Goal: Share content: Share content

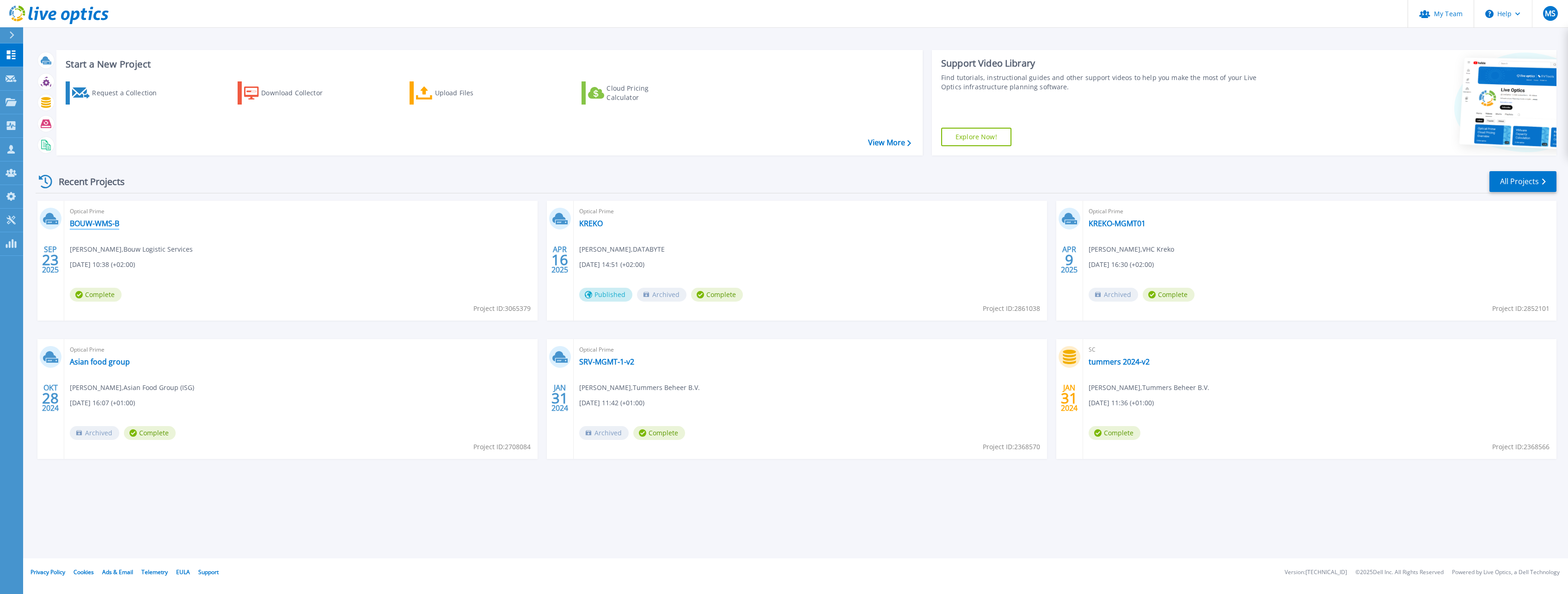
click at [106, 222] on link "BOUW-WMS-B" at bounding box center [94, 224] width 50 height 9
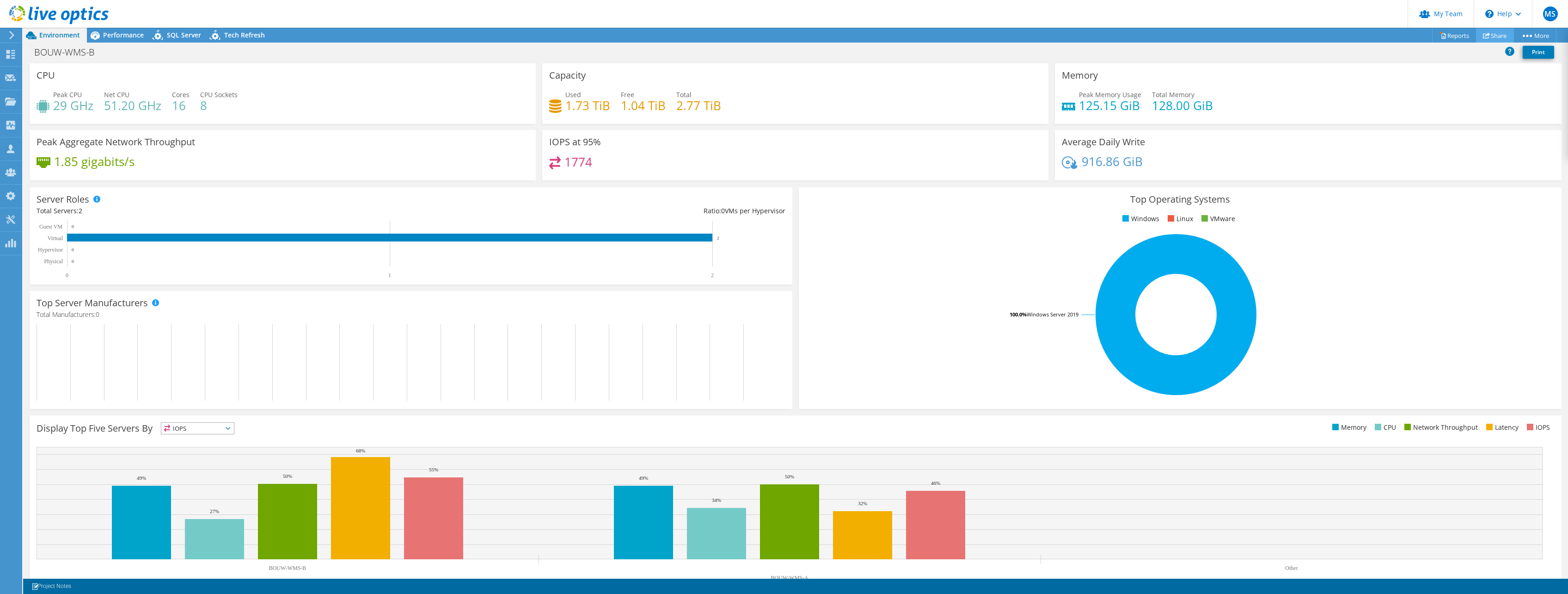
click at [1487, 33] on link "Share" at bounding box center [1495, 35] width 38 height 14
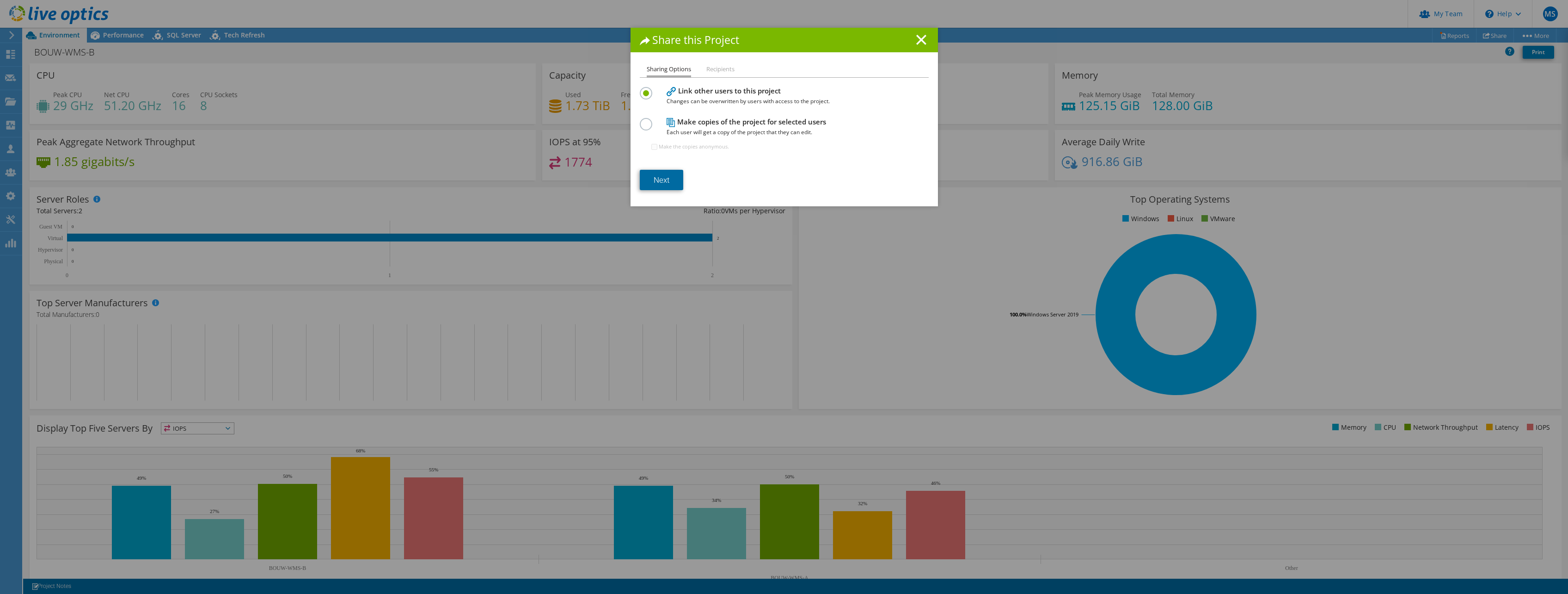
click at [660, 175] on link "Next" at bounding box center [662, 180] width 44 height 20
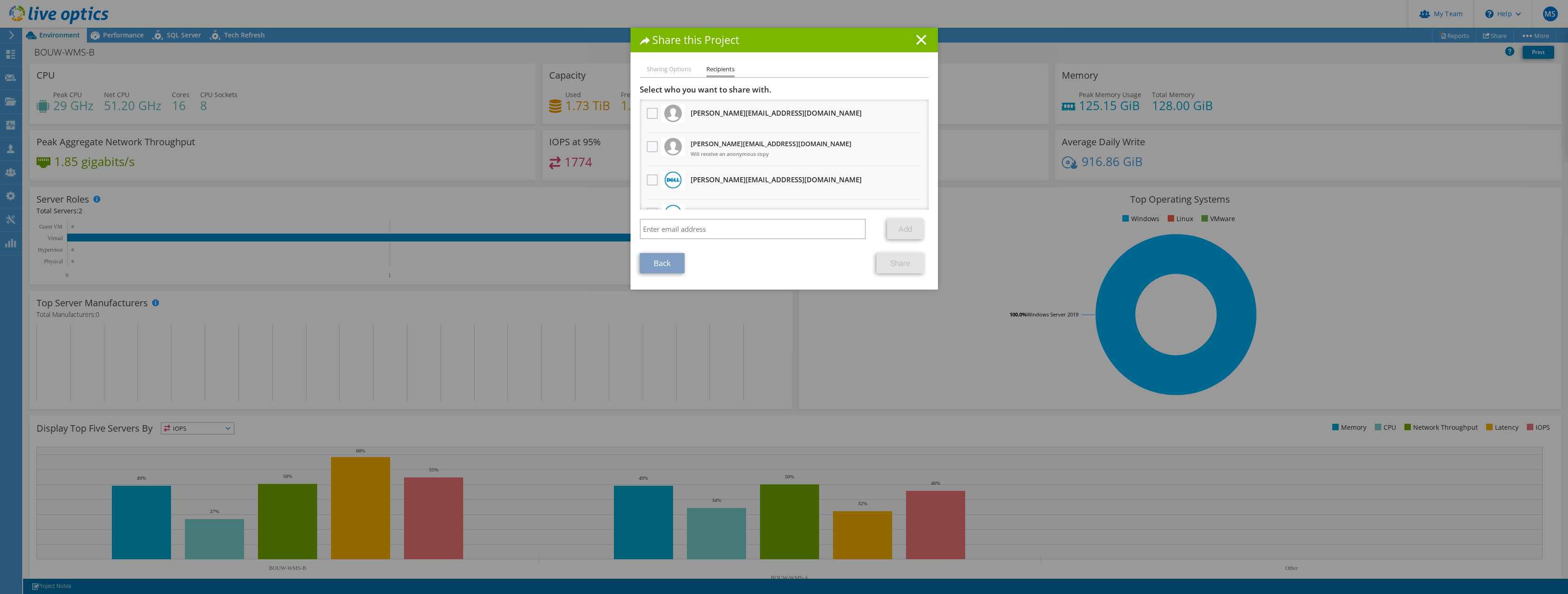
click at [666, 262] on link "Back" at bounding box center [662, 263] width 45 height 20
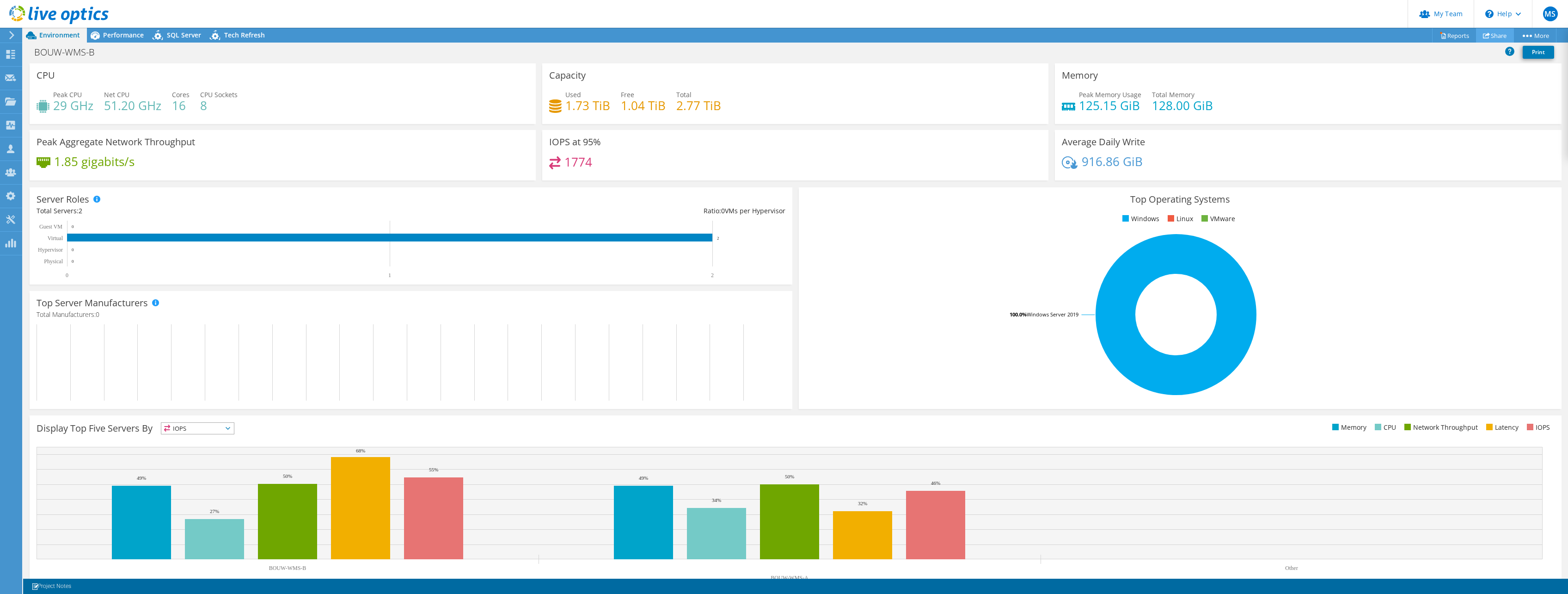
click at [1489, 32] on link "Share" at bounding box center [1495, 35] width 38 height 14
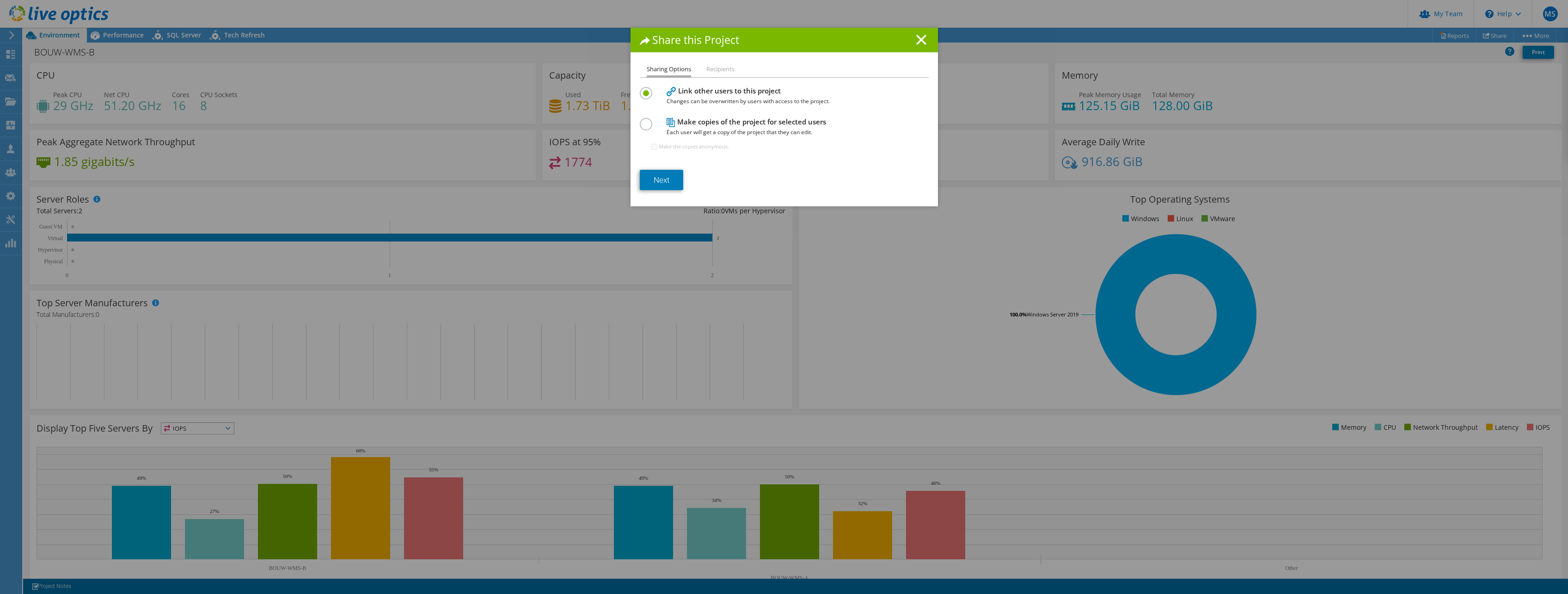
click at [708, 69] on li "Recipients" at bounding box center [720, 69] width 28 height 11
click at [647, 120] on label at bounding box center [647, 119] width 16 height 2
click at [0, 0] on input "radio" at bounding box center [0, 0] width 0 height 0
click at [654, 148] on div "Make the copies anonymous." at bounding box center [690, 147] width 78 height 18
click at [653, 148] on input "Make the copies anonymous." at bounding box center [655, 147] width 6 height 6
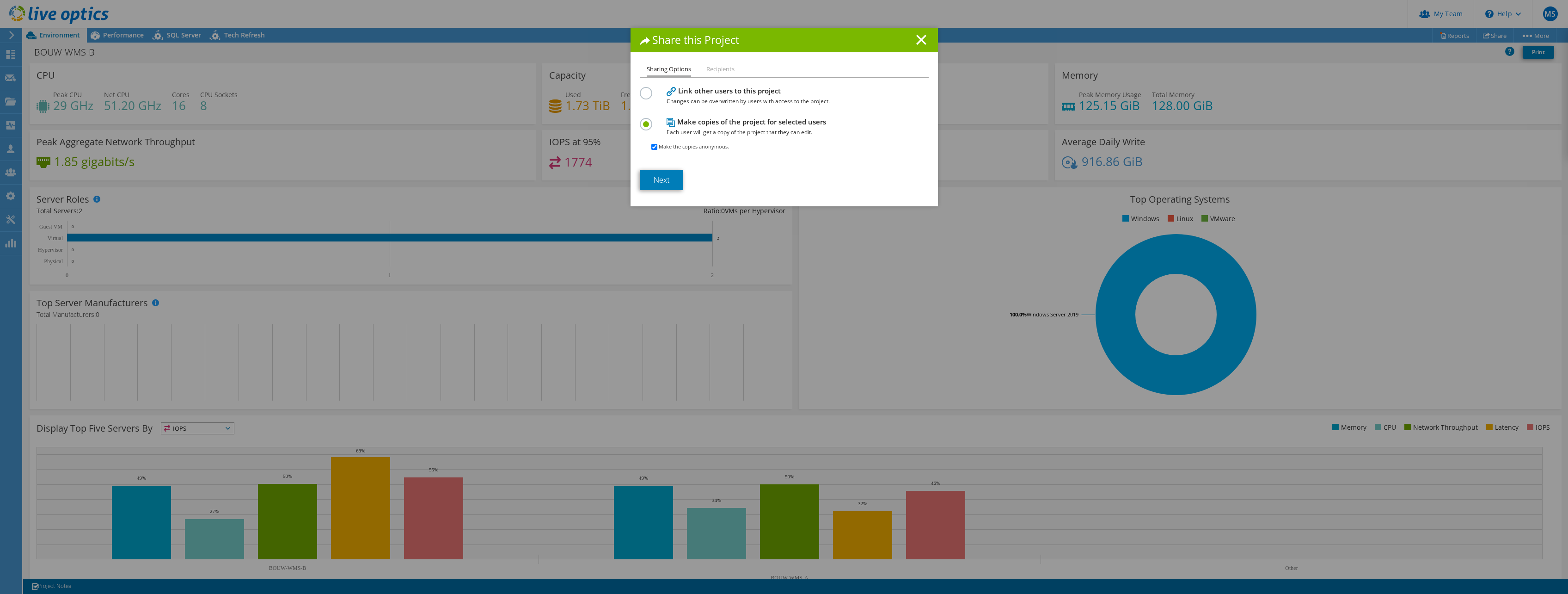
click at [653, 148] on input "Make the copies anonymous." at bounding box center [655, 147] width 6 height 6
checkbox input "false"
click at [658, 185] on link "Next" at bounding box center [662, 180] width 44 height 20
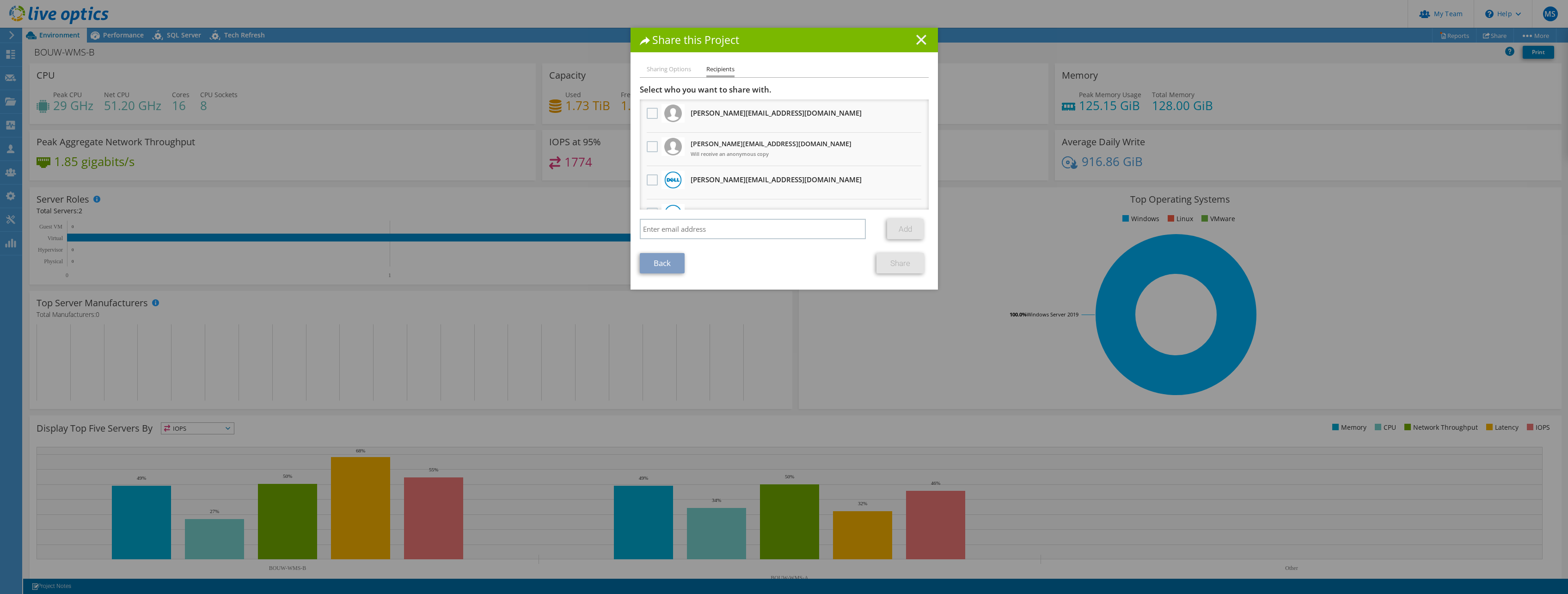
click at [916, 39] on icon at bounding box center [921, 39] width 10 height 10
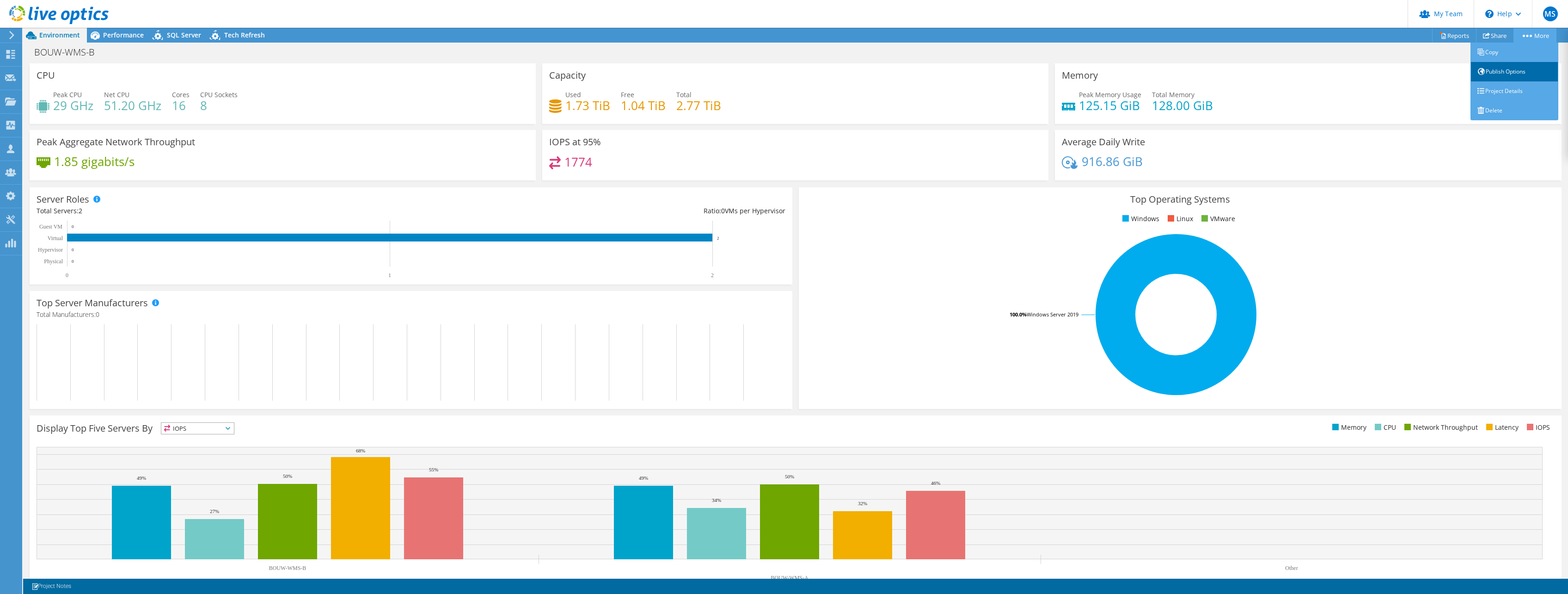
click at [1517, 72] on link "Publish Options" at bounding box center [1514, 72] width 88 height 20
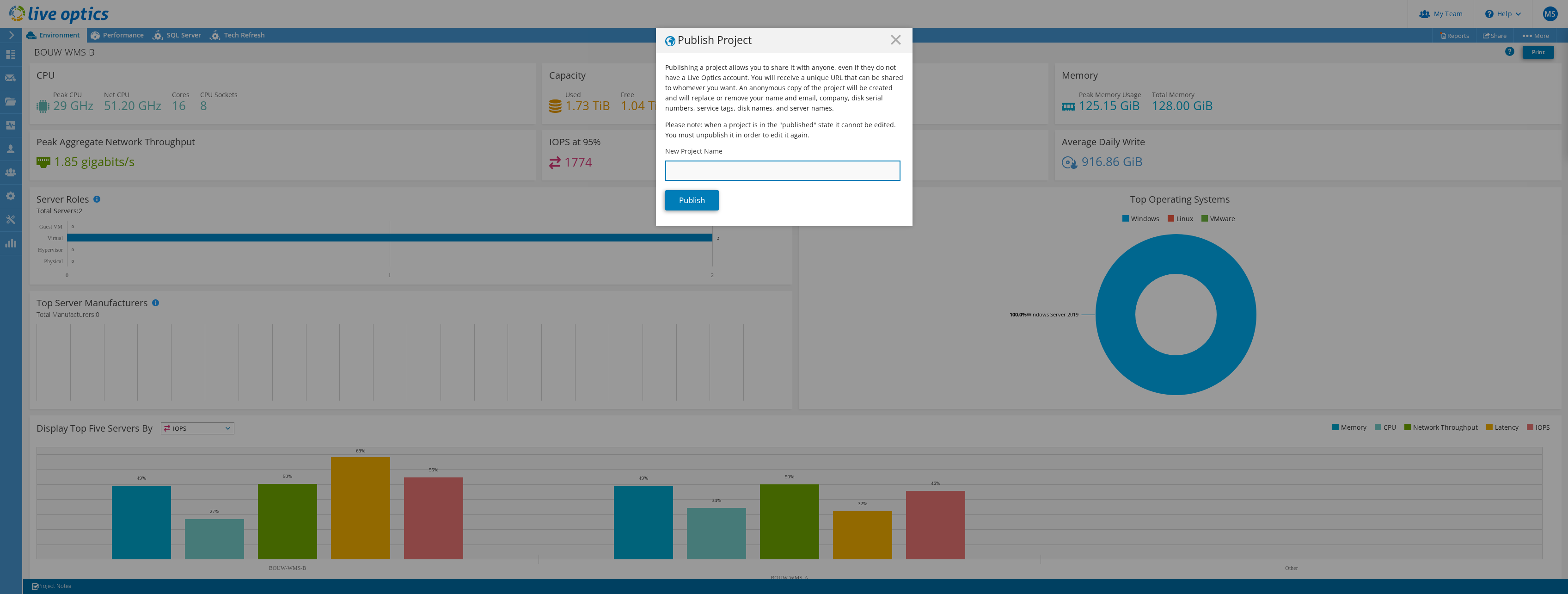
click at [770, 169] on input "New Project Name" at bounding box center [783, 170] width 236 height 20
click at [738, 175] on input "Bouw Logistic Services" at bounding box center [783, 170] width 236 height 20
click at [711, 169] on input "Bouw Logistic Services" at bounding box center [783, 170] width 236 height 20
type input "Bouw Logistic Services"
click at [696, 208] on link "Publish" at bounding box center [692, 200] width 54 height 20
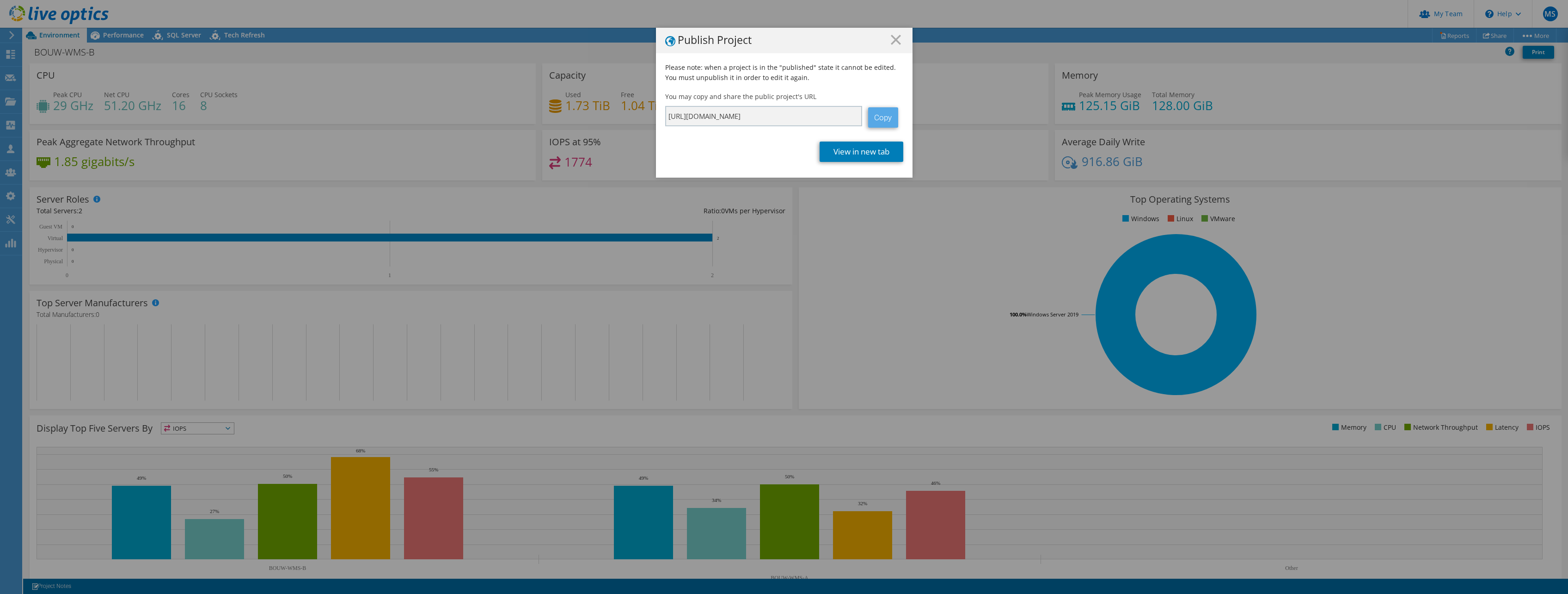
click at [887, 116] on link "Copy" at bounding box center [884, 117] width 30 height 20
drag, startPoint x: 887, startPoint y: 116, endPoint x: 879, endPoint y: 117, distance: 8.1
click at [879, 117] on link "Copy" at bounding box center [884, 117] width 30 height 20
click at [878, 119] on link "Copy" at bounding box center [884, 117] width 30 height 20
click at [874, 156] on link "View in new tab" at bounding box center [861, 151] width 84 height 20
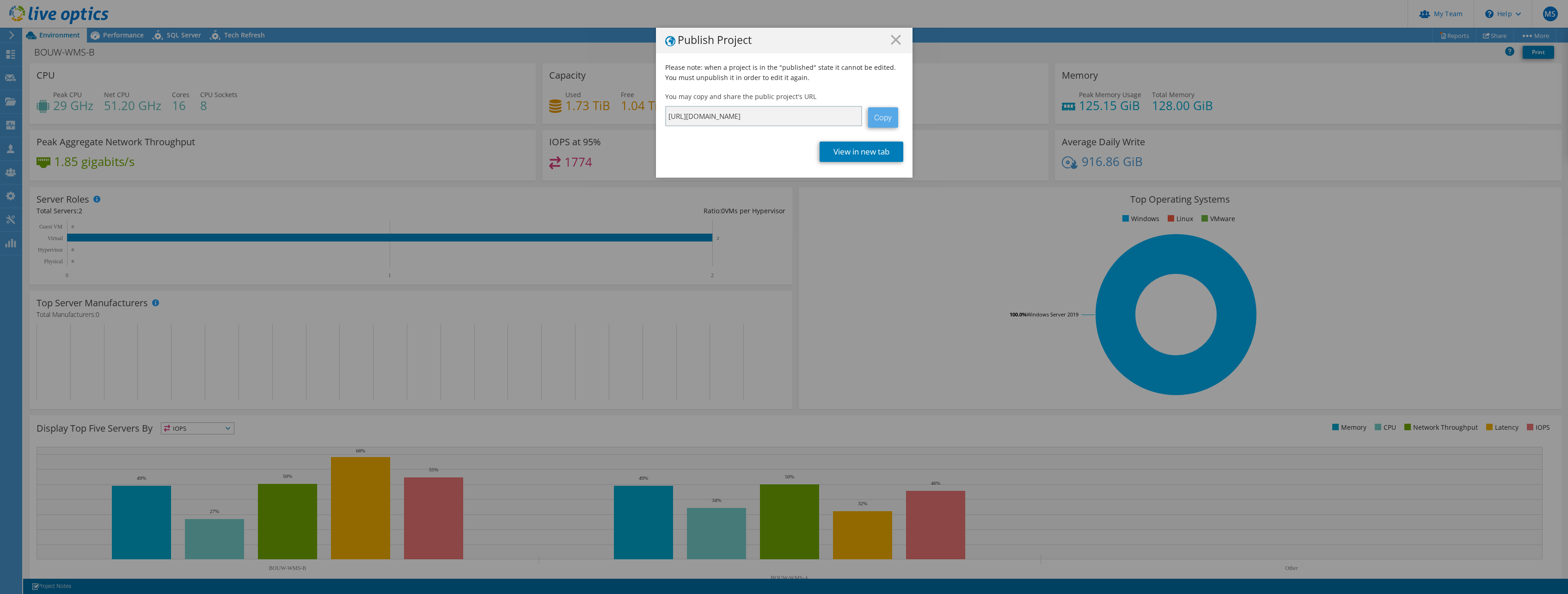
click at [887, 120] on link "Copy" at bounding box center [884, 117] width 30 height 20
click at [881, 119] on link "Copy" at bounding box center [884, 117] width 30 height 20
click at [747, 30] on div "Publish Project" at bounding box center [785, 41] width 257 height 26
click at [896, 39] on icon at bounding box center [896, 39] width 10 height 10
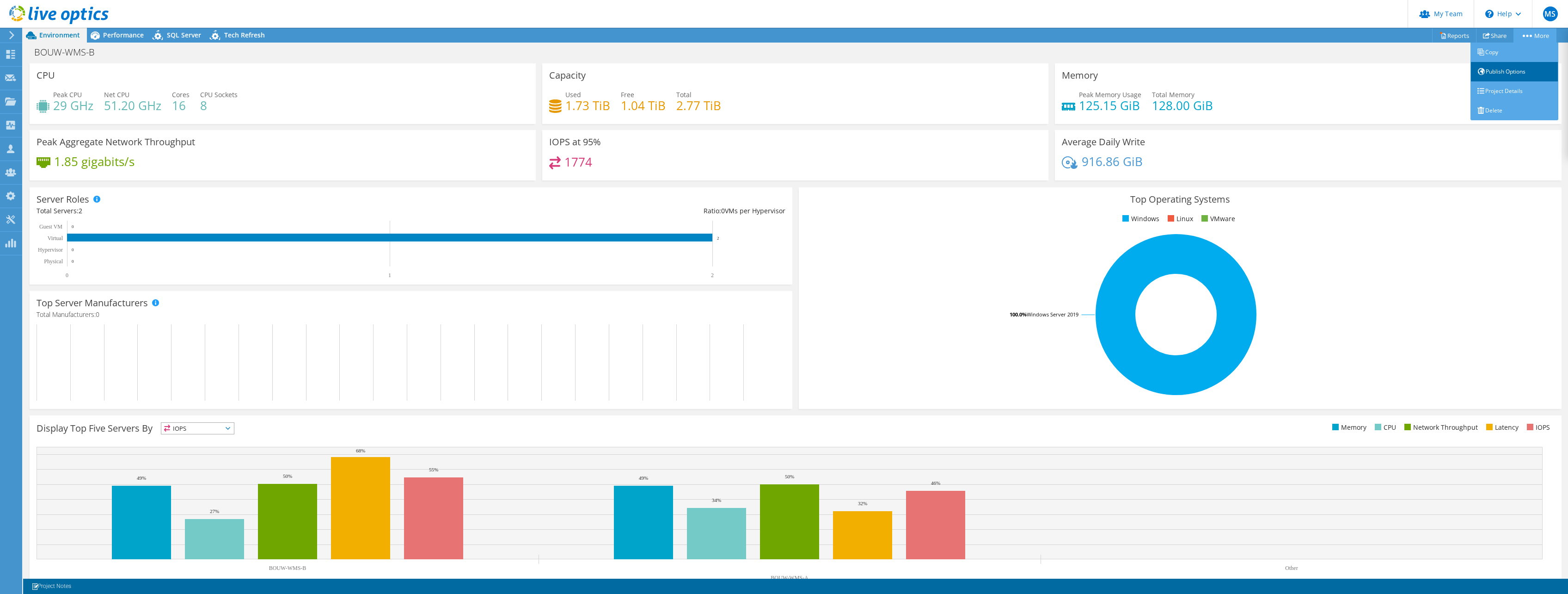
click at [1505, 70] on link "Publish Options" at bounding box center [1514, 72] width 88 height 20
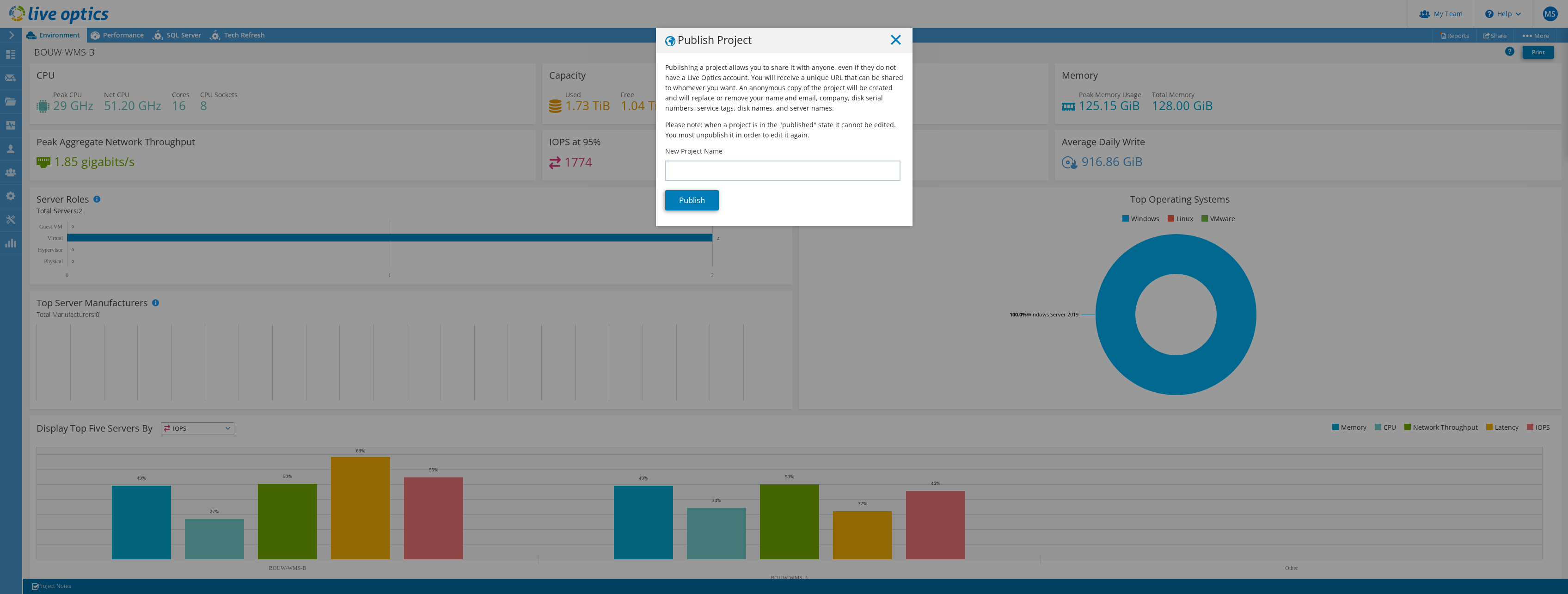
click at [893, 41] on line at bounding box center [896, 40] width 9 height 9
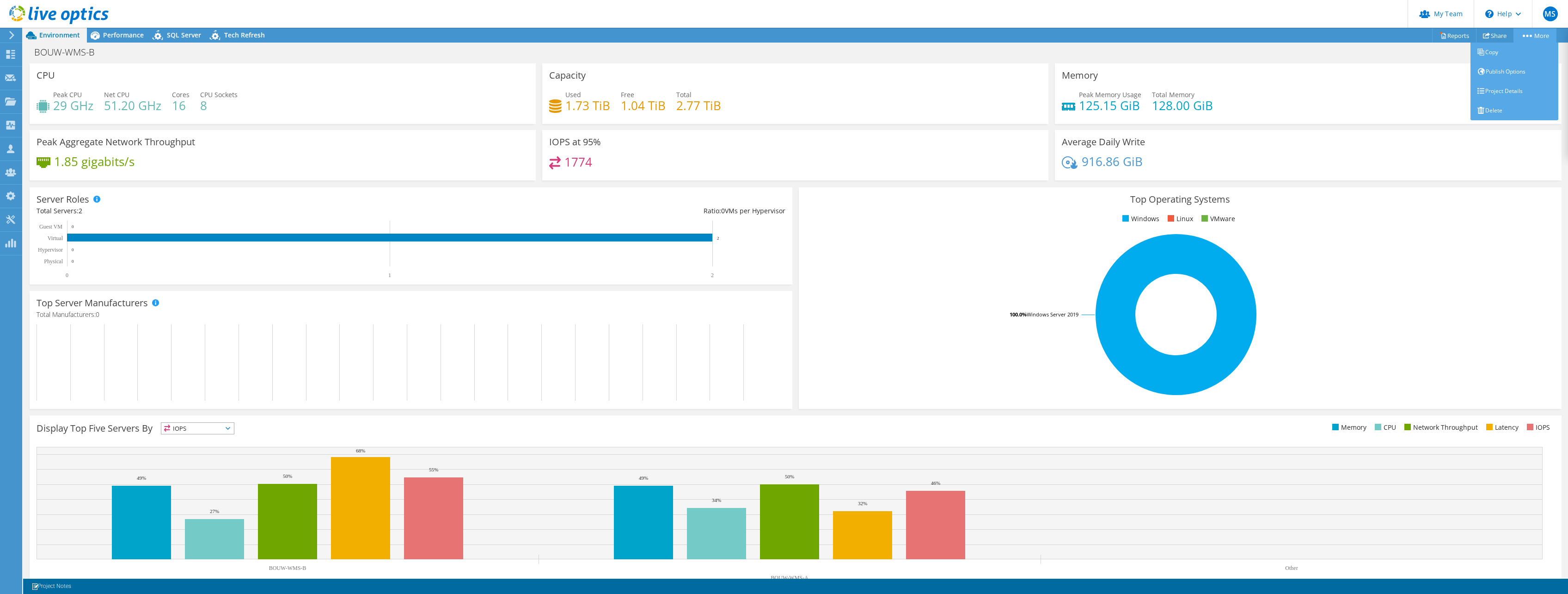
click at [1526, 36] on circle at bounding box center [1527, 36] width 2 height 2
click at [1504, 68] on link "Publish Options" at bounding box center [1514, 72] width 88 height 20
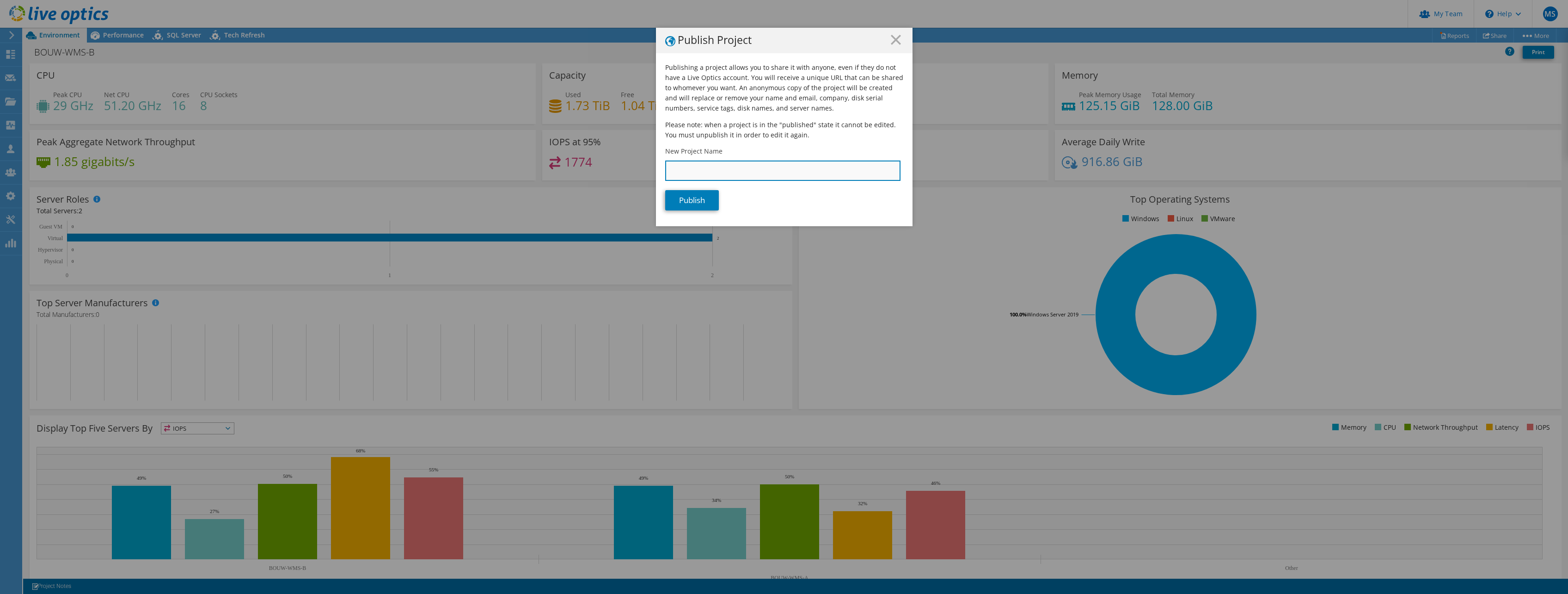
click at [709, 169] on input "New Project Name" at bounding box center [783, 170] width 236 height 20
type input "Bouw Logistic Services"
click at [686, 199] on link "Publish" at bounding box center [692, 200] width 54 height 20
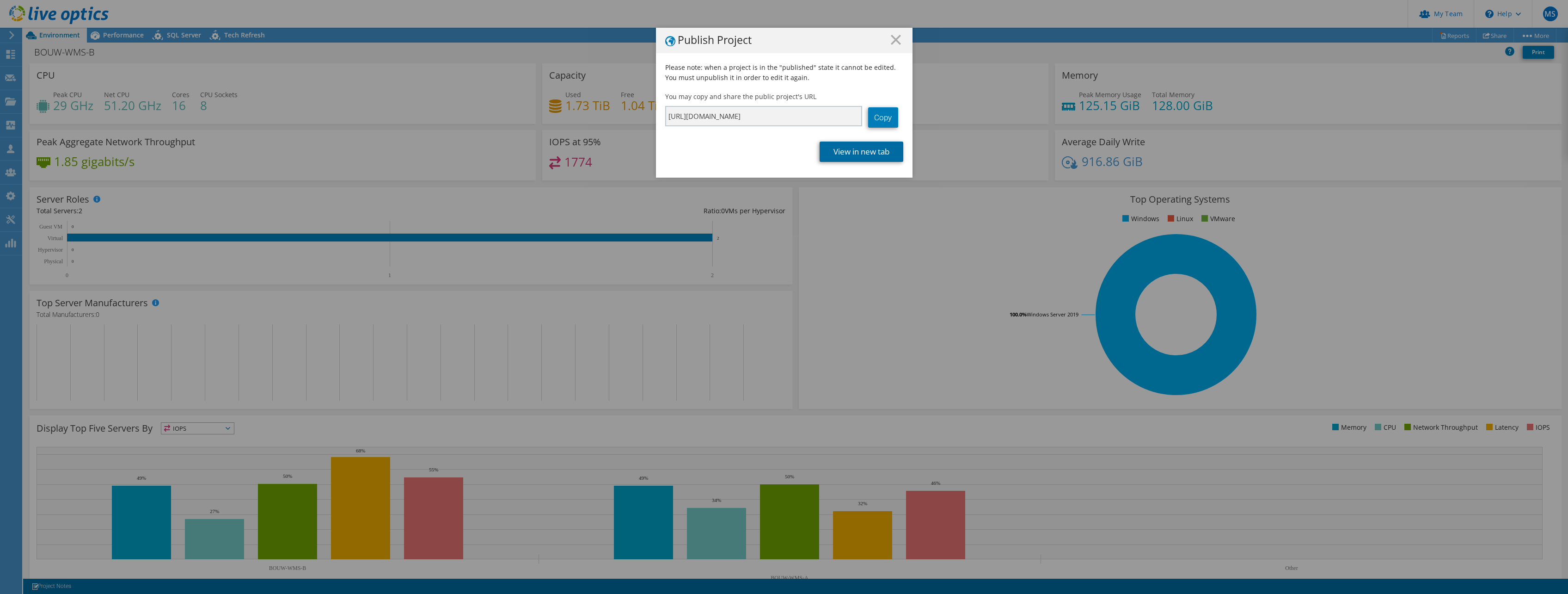
click at [865, 154] on link "View in new tab" at bounding box center [861, 151] width 84 height 20
click at [884, 112] on link "Copy" at bounding box center [884, 117] width 30 height 20
click at [896, 42] on icon at bounding box center [896, 39] width 10 height 10
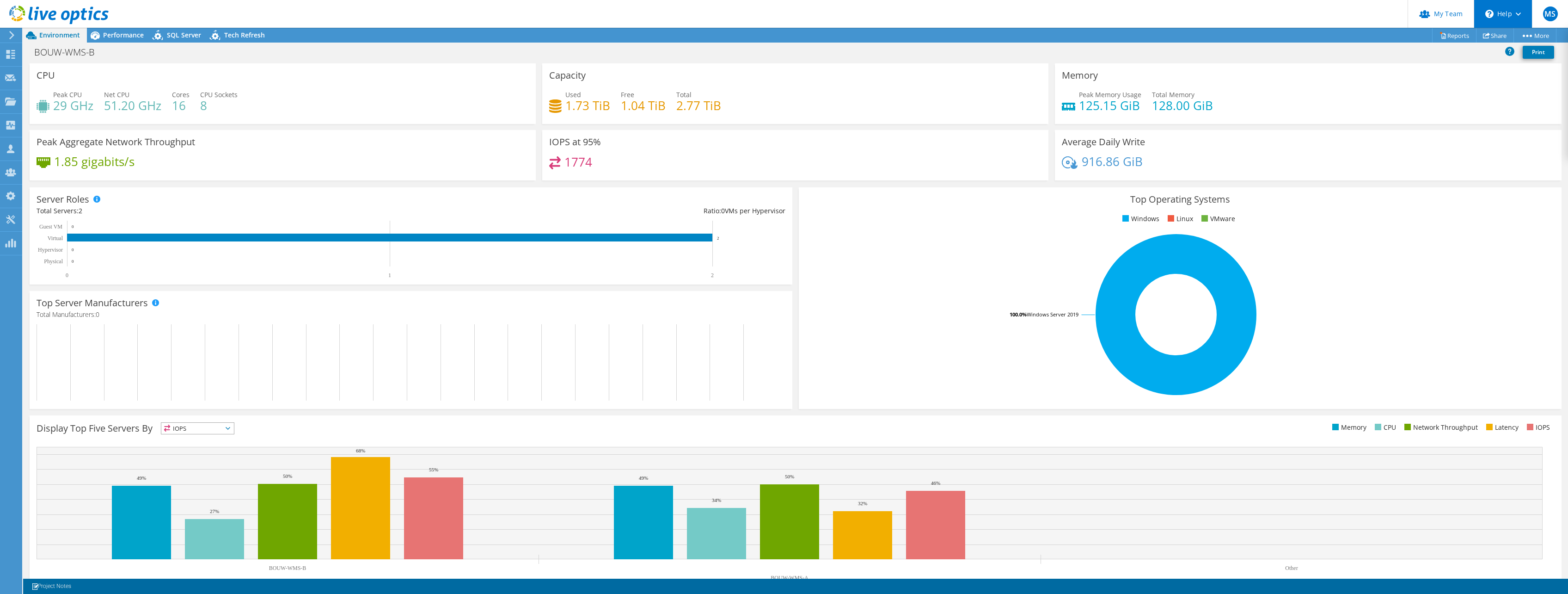
click at [1500, 14] on div "\n Help" at bounding box center [1503, 14] width 58 height 28
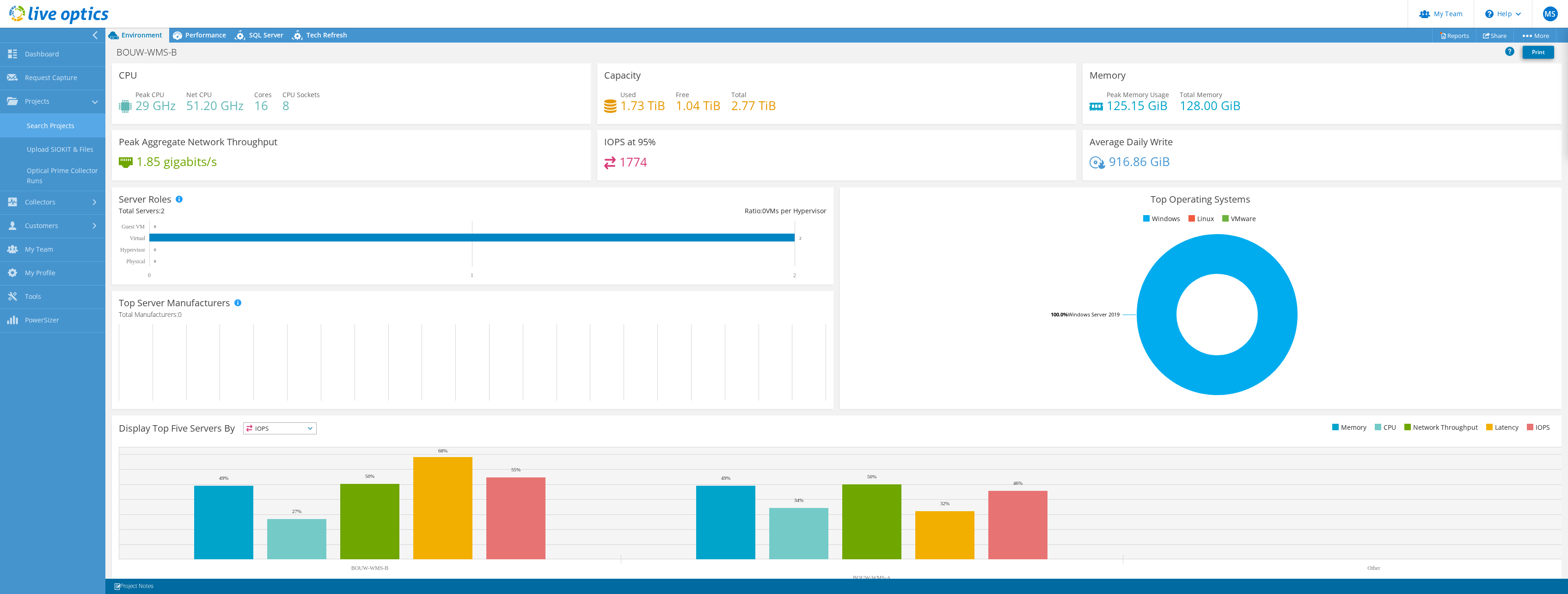
click at [47, 123] on link "Search Projects" at bounding box center [53, 125] width 106 height 23
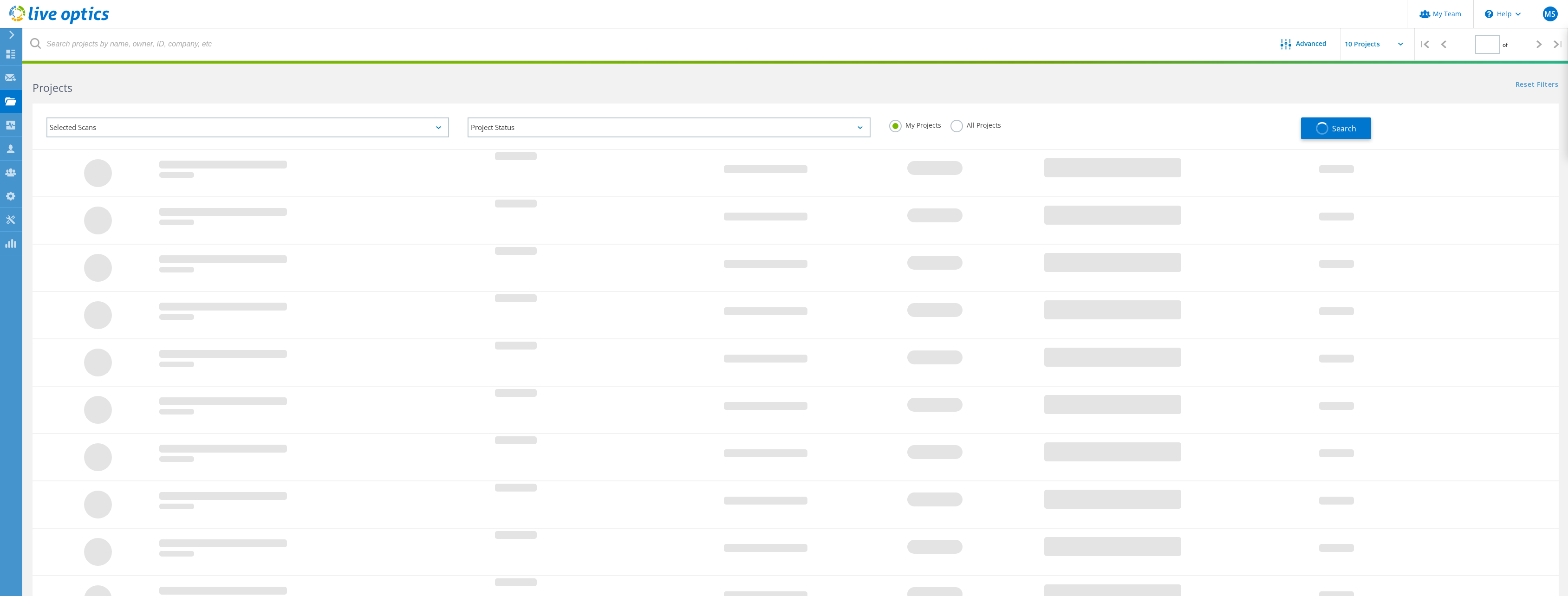
type input "1"
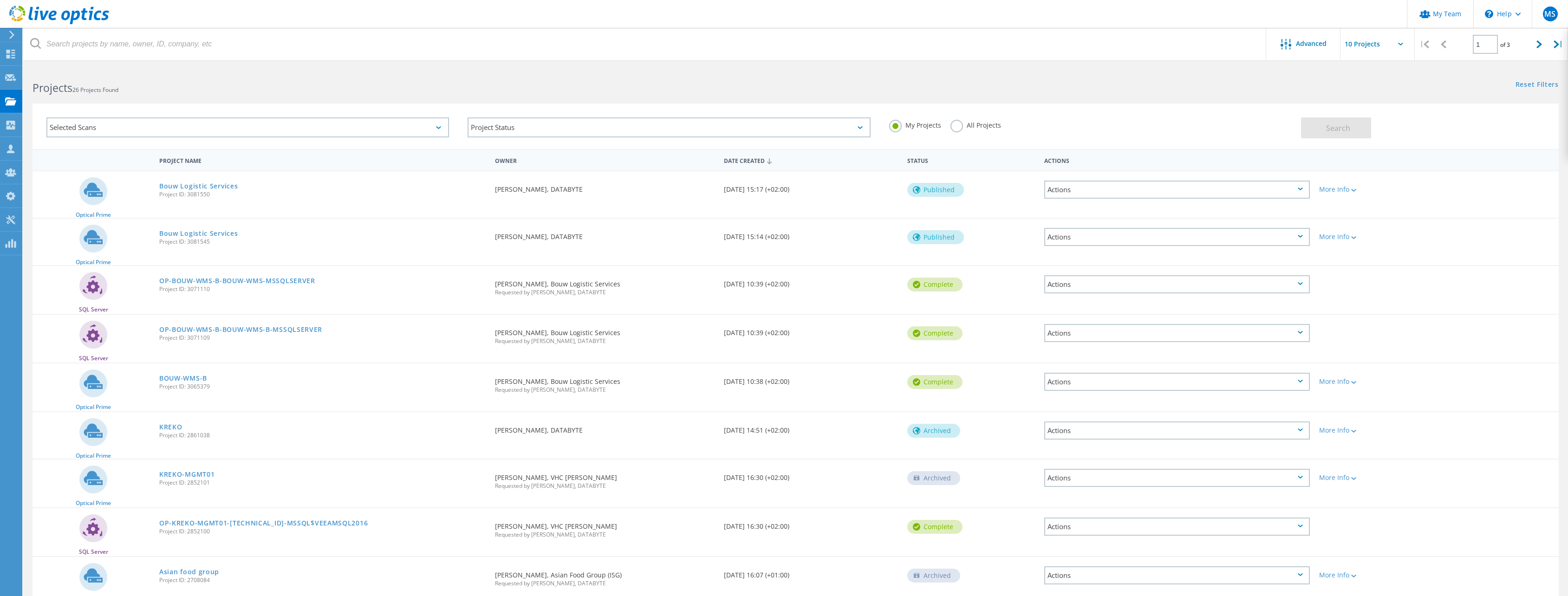
click at [1101, 189] on div "Actions" at bounding box center [1177, 190] width 266 height 18
click at [1017, 197] on div "Published" at bounding box center [971, 189] width 137 height 35
click at [1337, 193] on div "More Info" at bounding box center [1375, 189] width 113 height 7
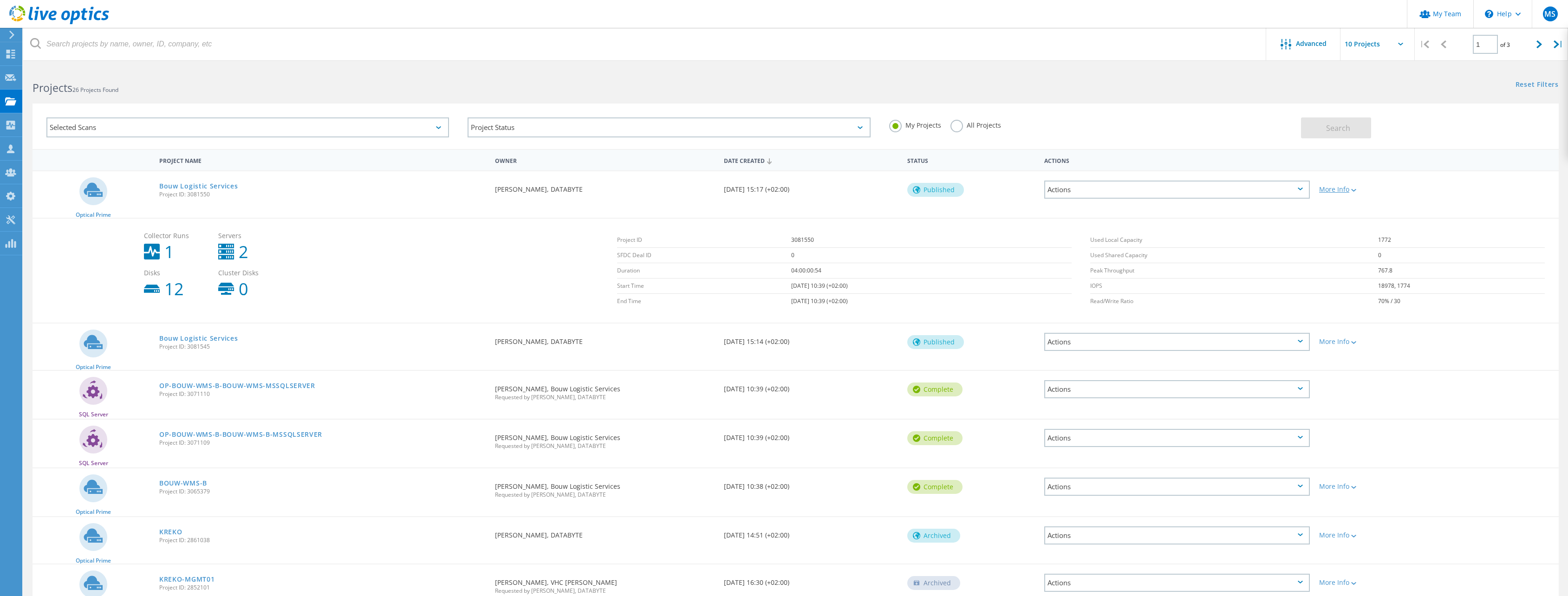
click at [1342, 191] on div "More Info" at bounding box center [1375, 189] width 113 height 7
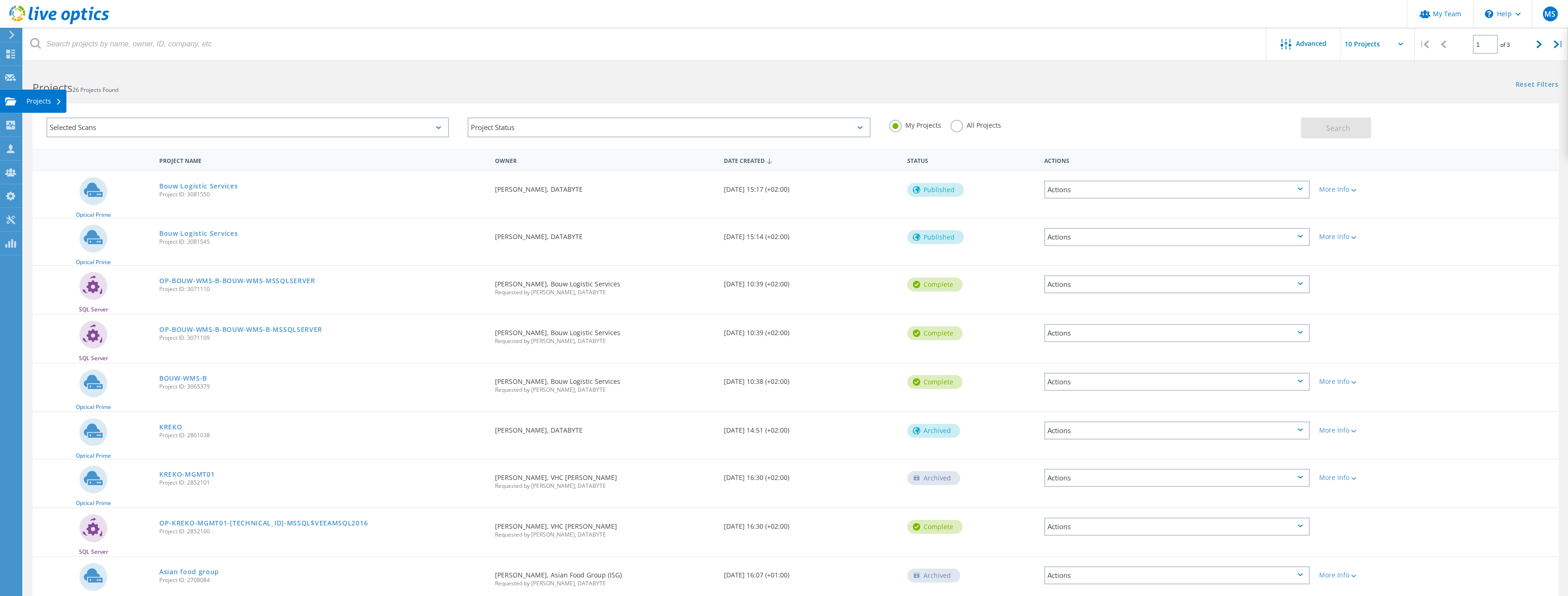
click at [14, 97] on icon at bounding box center [11, 102] width 11 height 9
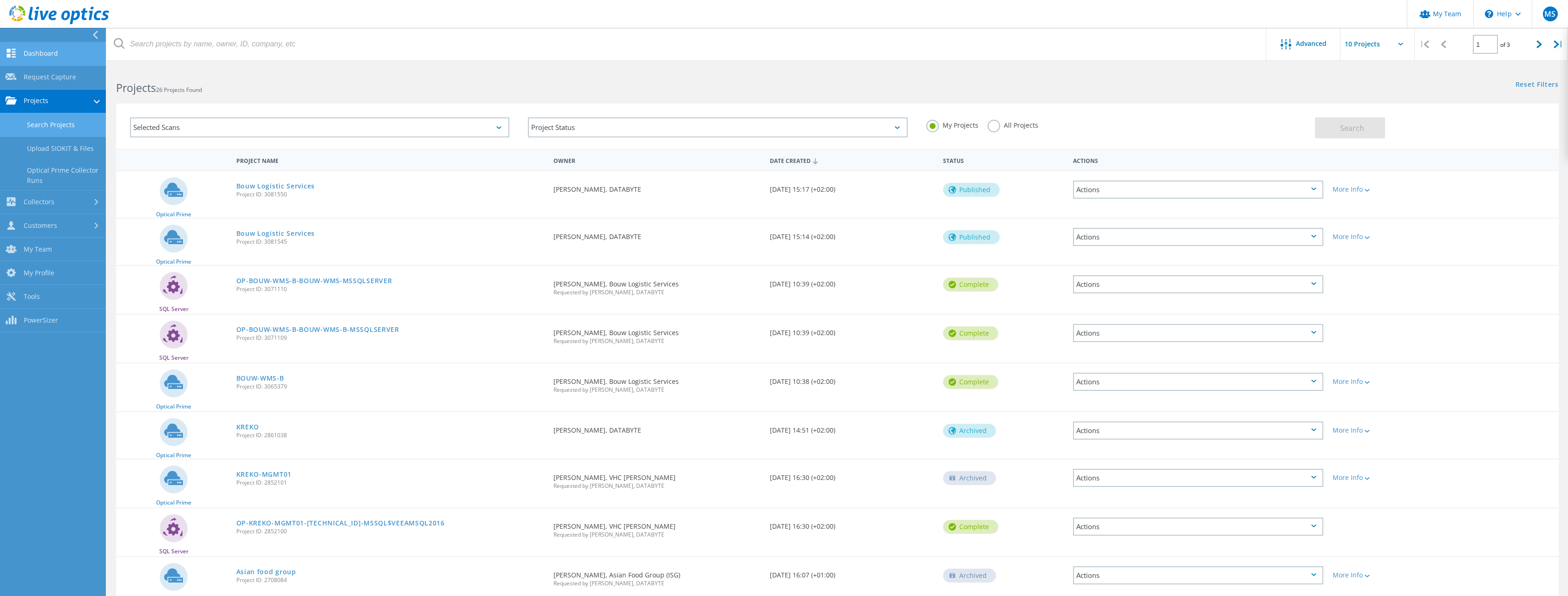
click at [46, 53] on link "Dashboard" at bounding box center [53, 54] width 106 height 24
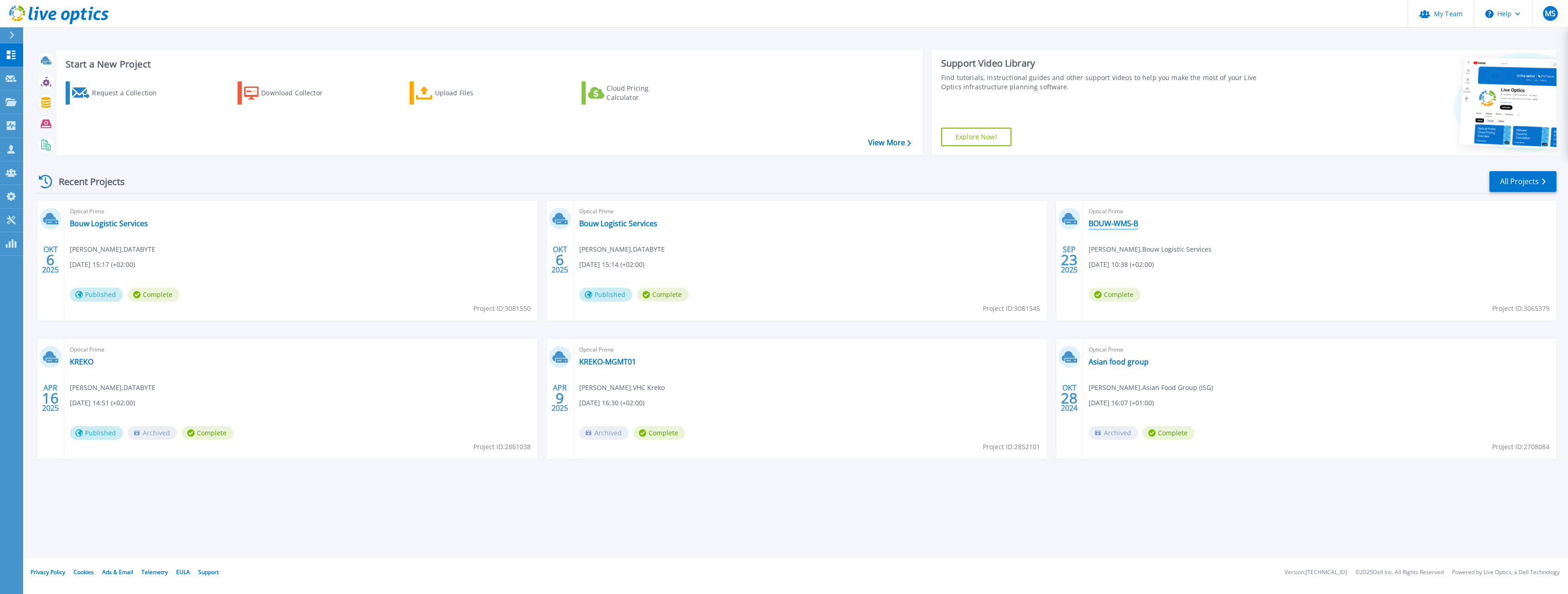
click at [1119, 219] on link "BOUW-WMS-B" at bounding box center [1114, 224] width 50 height 9
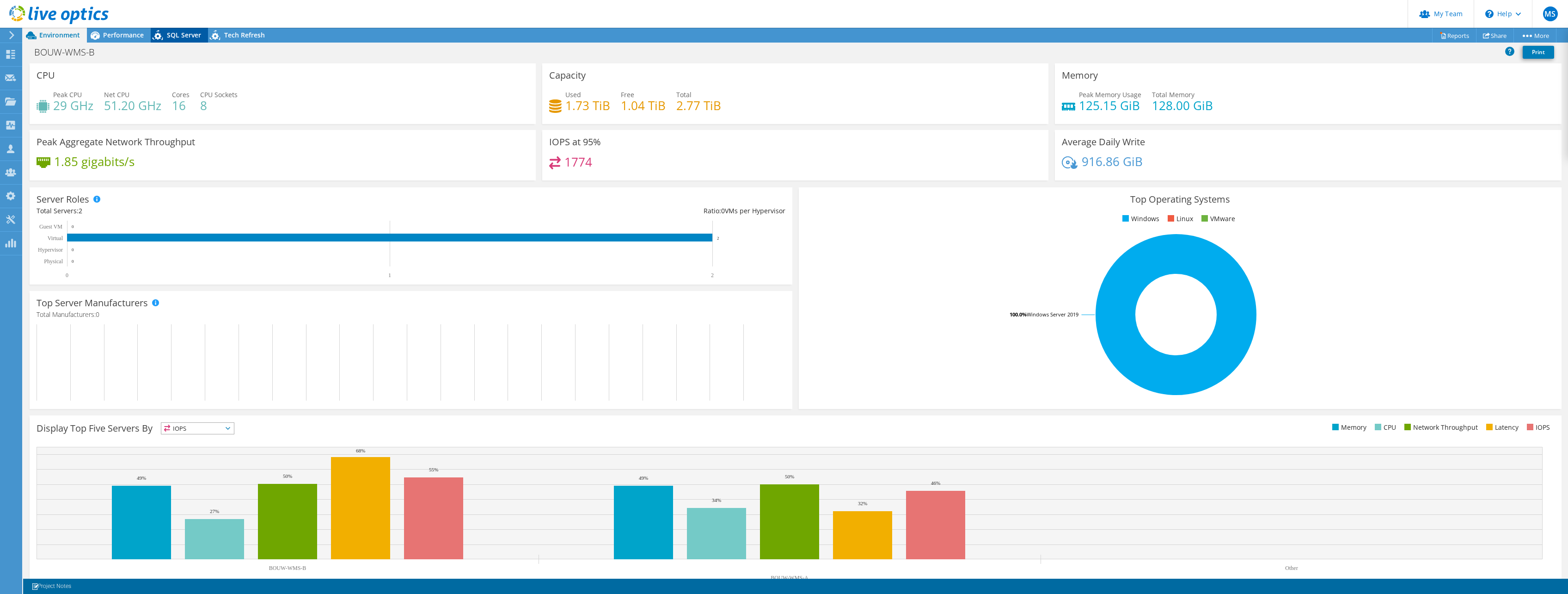
click at [174, 34] on span "SQL Server" at bounding box center [184, 35] width 34 height 9
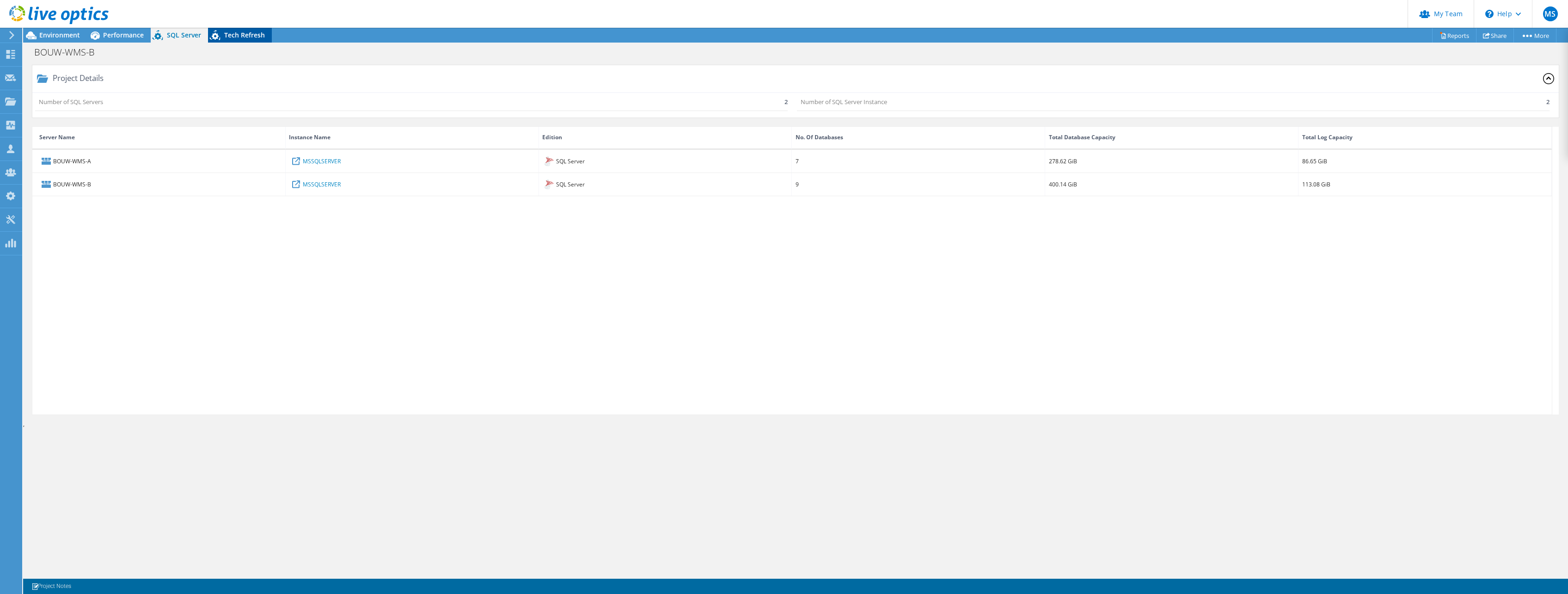
click at [224, 38] on icon at bounding box center [215, 36] width 16 height 19
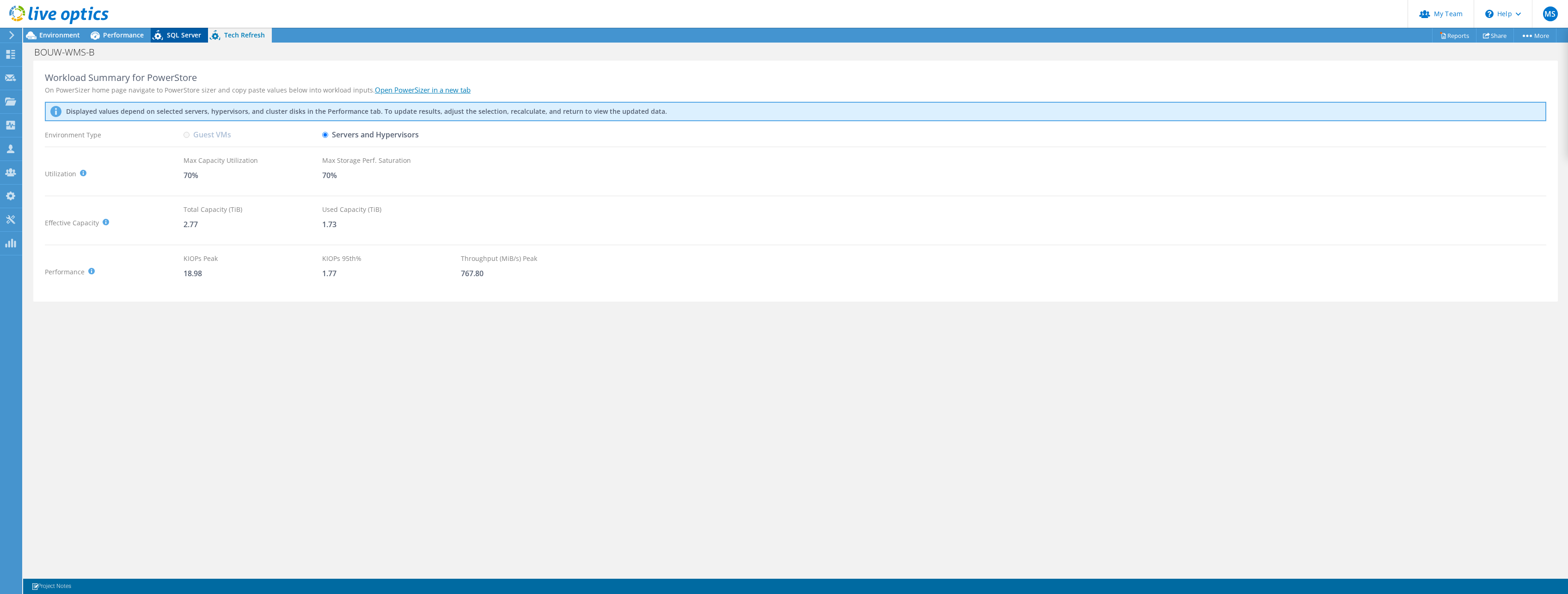
click at [182, 37] on span "SQL Server" at bounding box center [184, 35] width 34 height 9
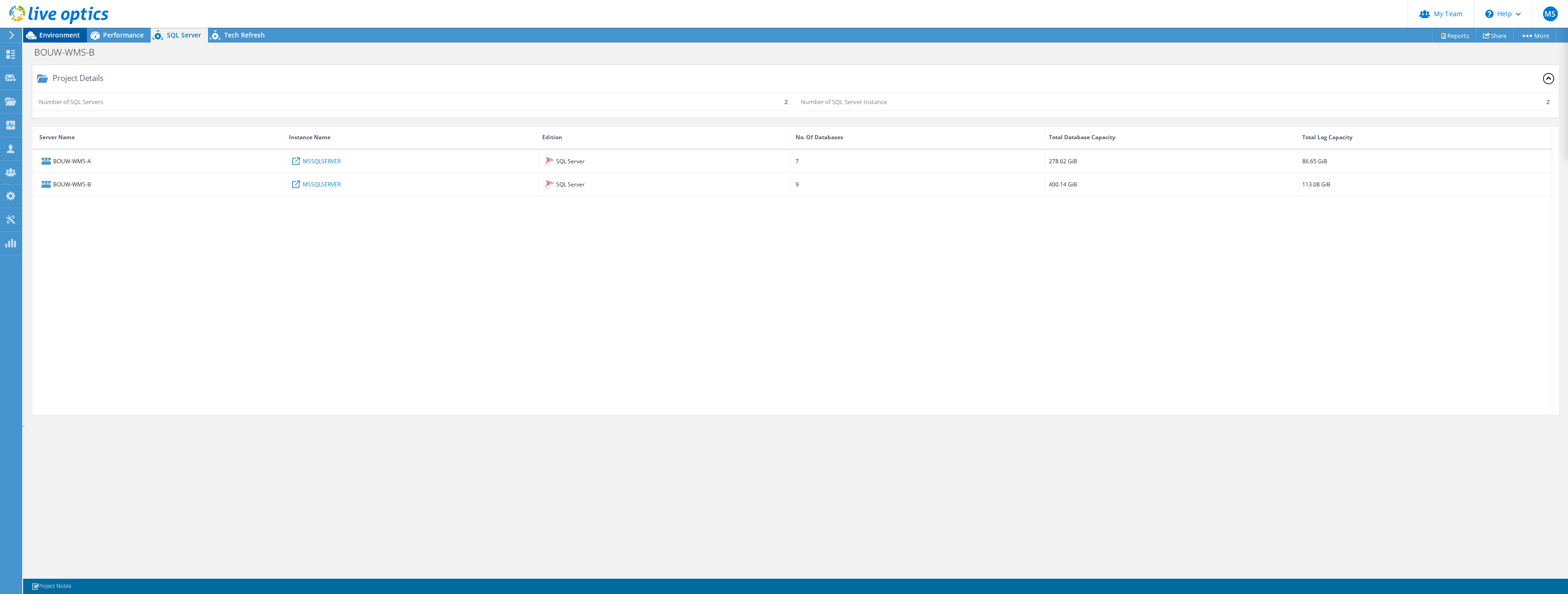
click at [59, 36] on span "Environment" at bounding box center [60, 35] width 41 height 9
